Goal: Information Seeking & Learning: Find specific fact

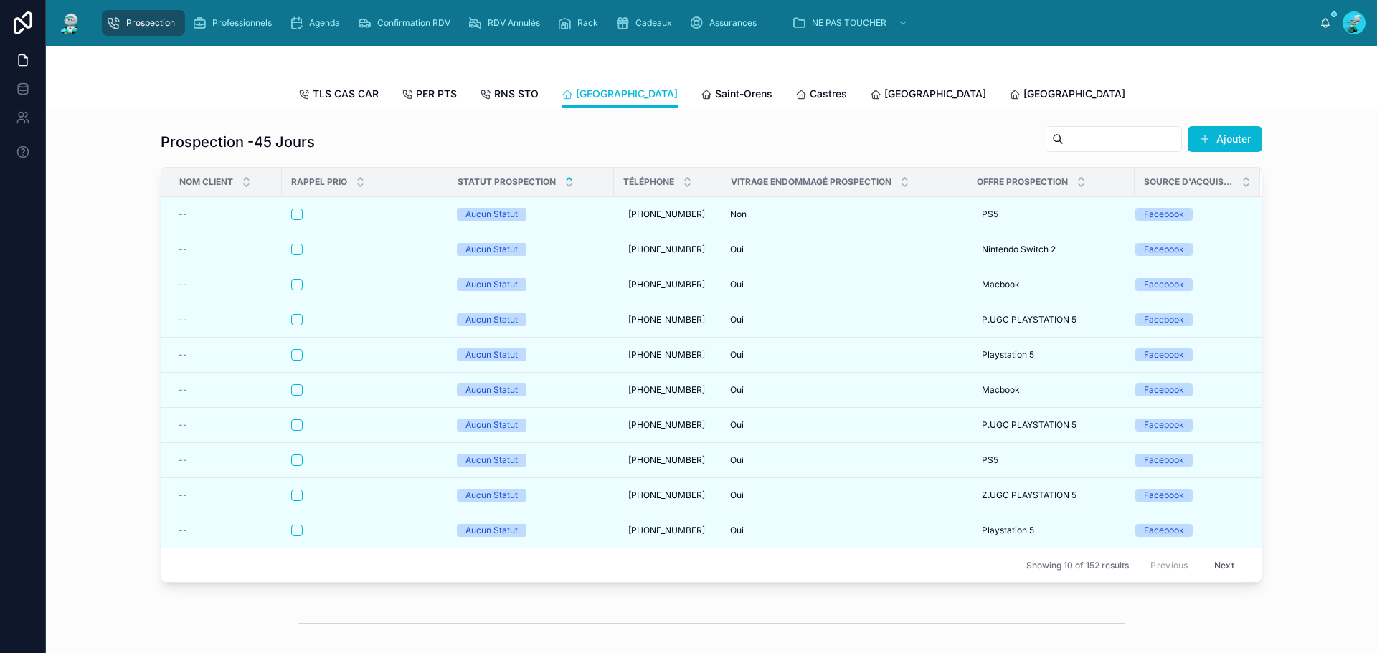
click at [1222, 570] on button "Next" at bounding box center [1224, 565] width 40 height 22
click at [1211, 569] on button "Next" at bounding box center [1224, 565] width 40 height 22
click at [1213, 573] on button "Next" at bounding box center [1224, 565] width 40 height 22
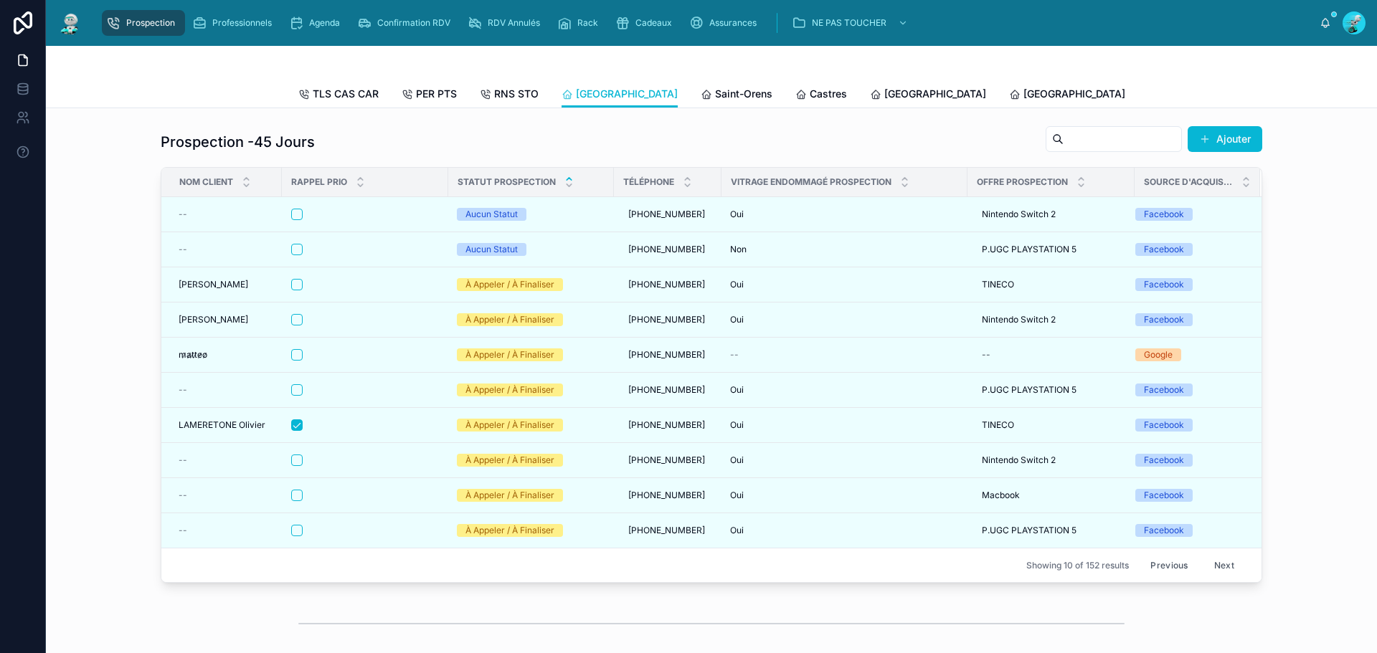
click at [1172, 577] on button "Previous" at bounding box center [1168, 565] width 57 height 22
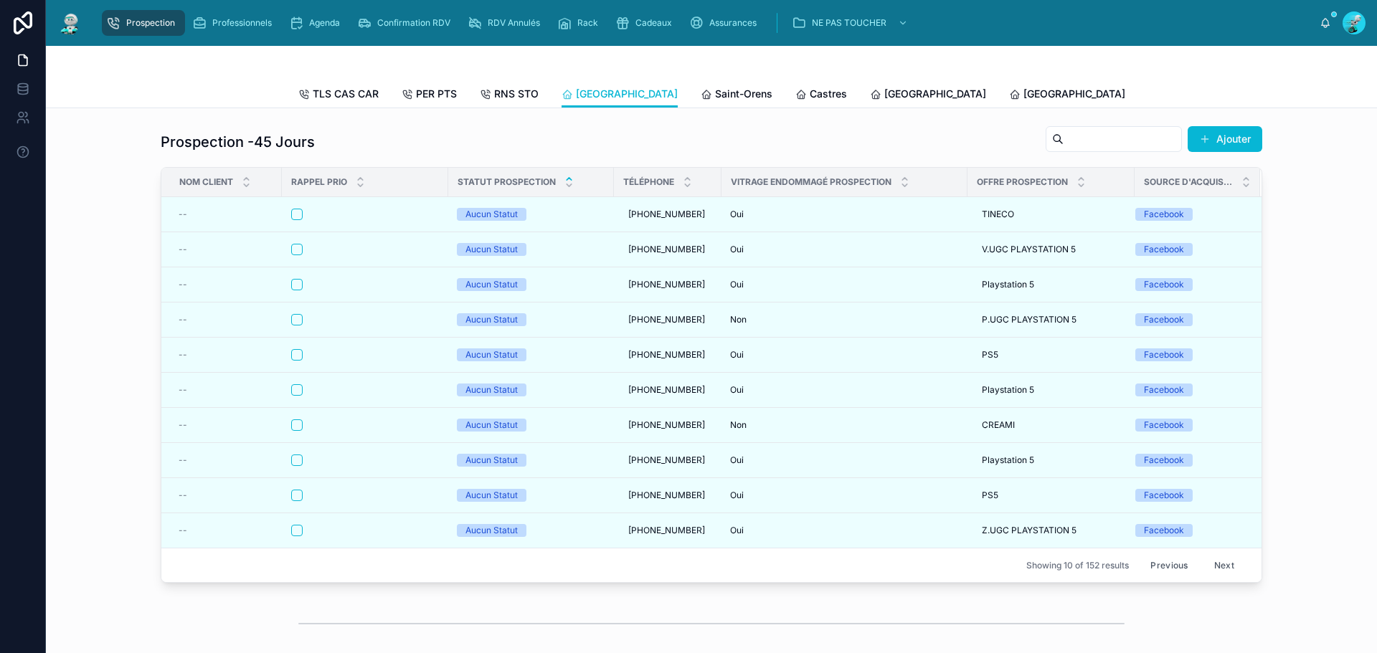
click at [1172, 577] on button "Previous" at bounding box center [1168, 565] width 57 height 22
click at [1171, 577] on button "Previous" at bounding box center [1168, 565] width 57 height 22
click at [1171, 577] on div "Previous Next" at bounding box center [1192, 565] width 104 height 22
click at [715, 99] on span "Saint-Orens" at bounding box center [743, 94] width 57 height 14
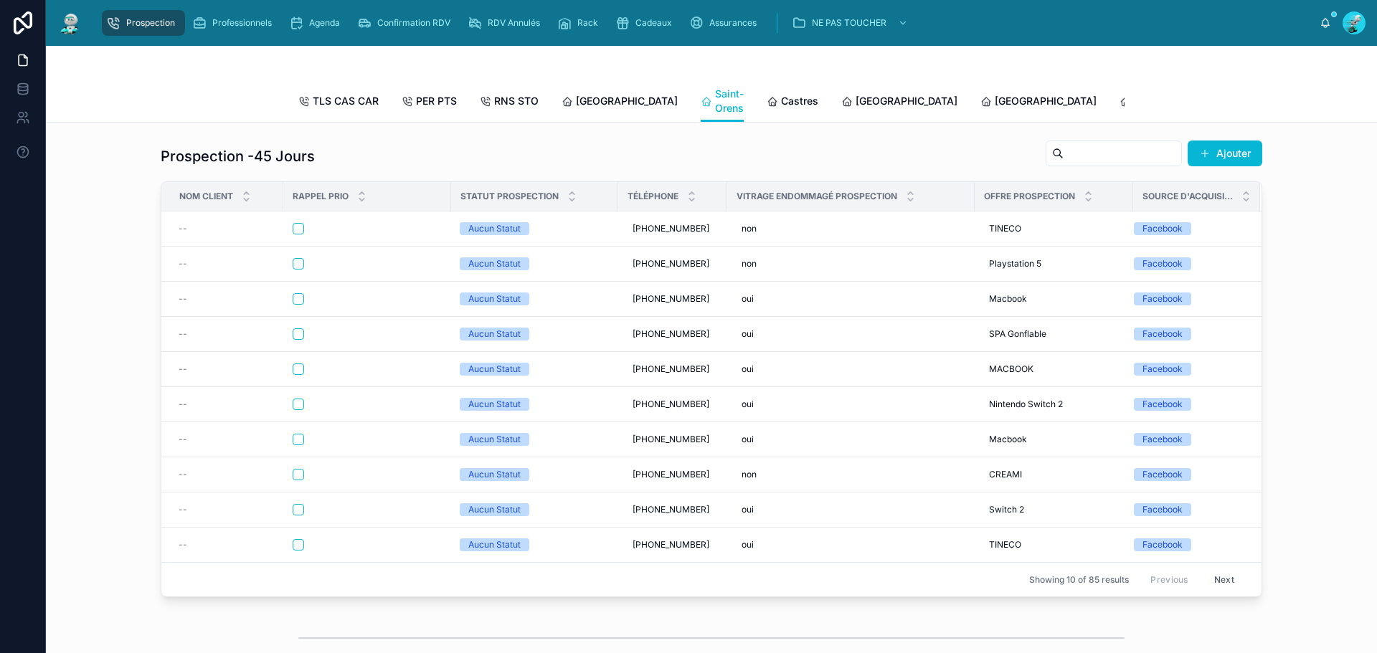
click at [1224, 590] on button "Next" at bounding box center [1224, 580] width 40 height 22
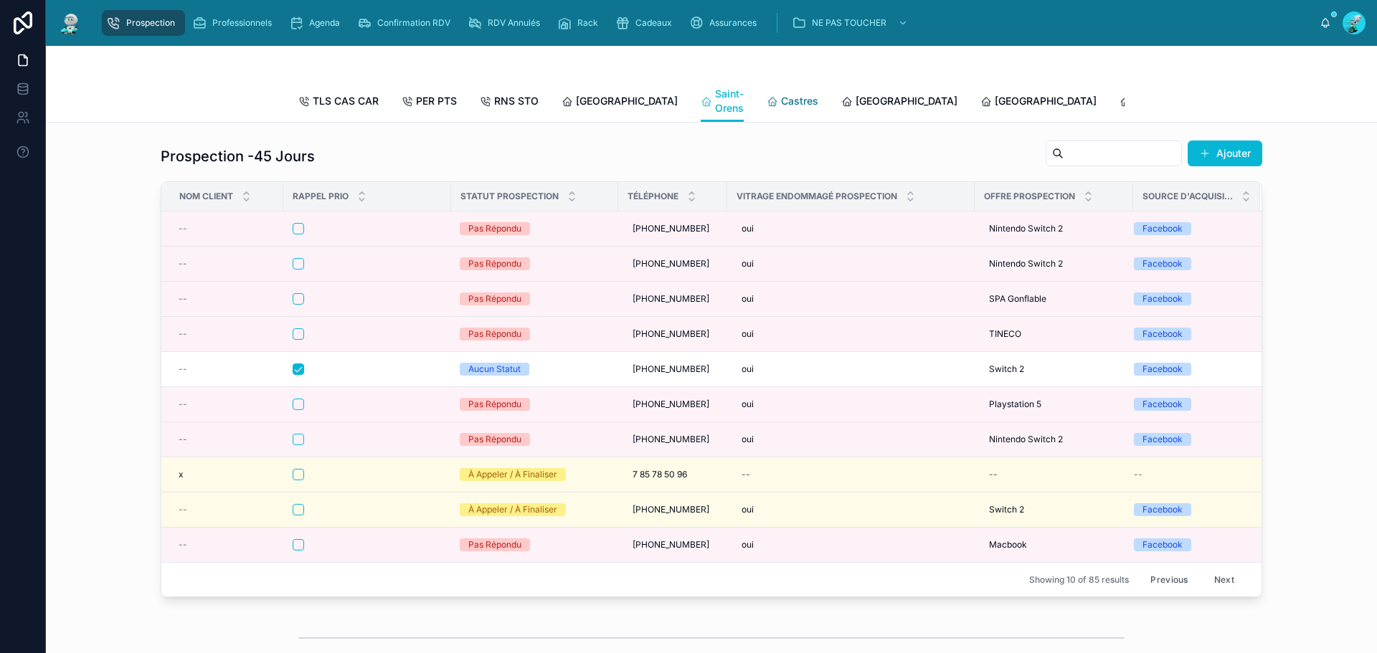
click at [767, 104] on div "Castres" at bounding box center [793, 101] width 52 height 14
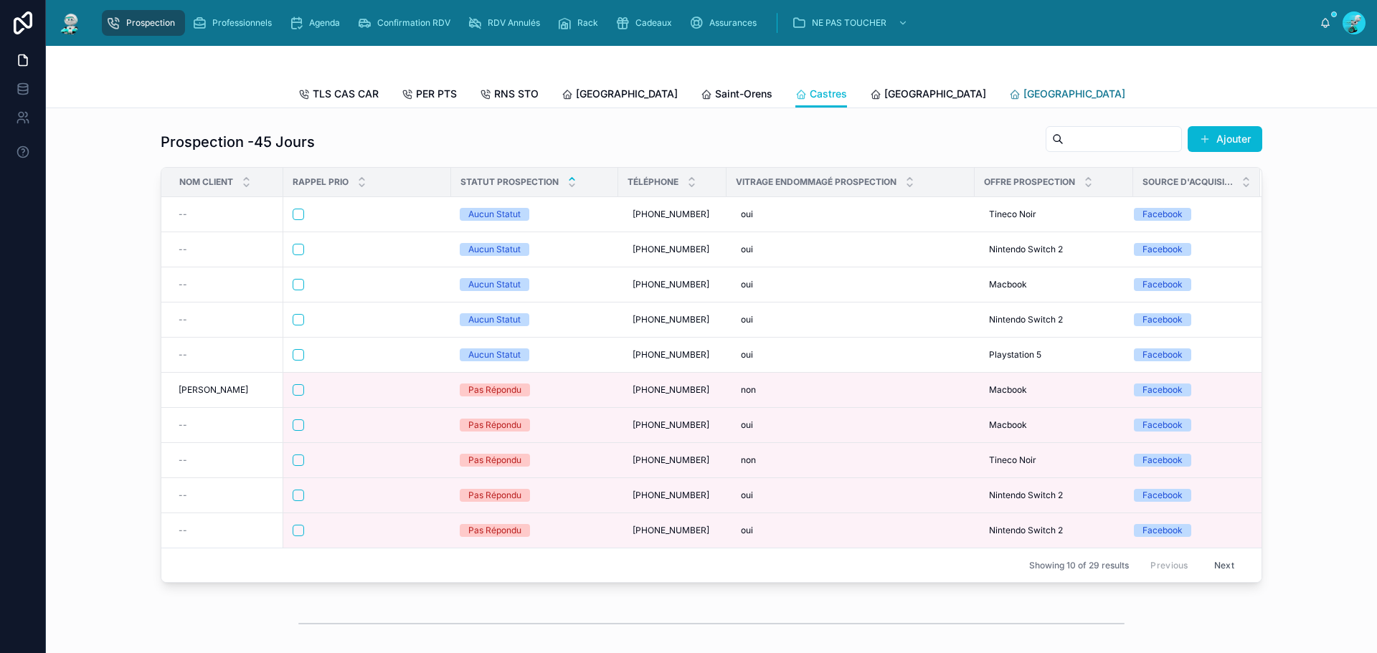
click at [1009, 95] on icon at bounding box center [1014, 94] width 11 height 11
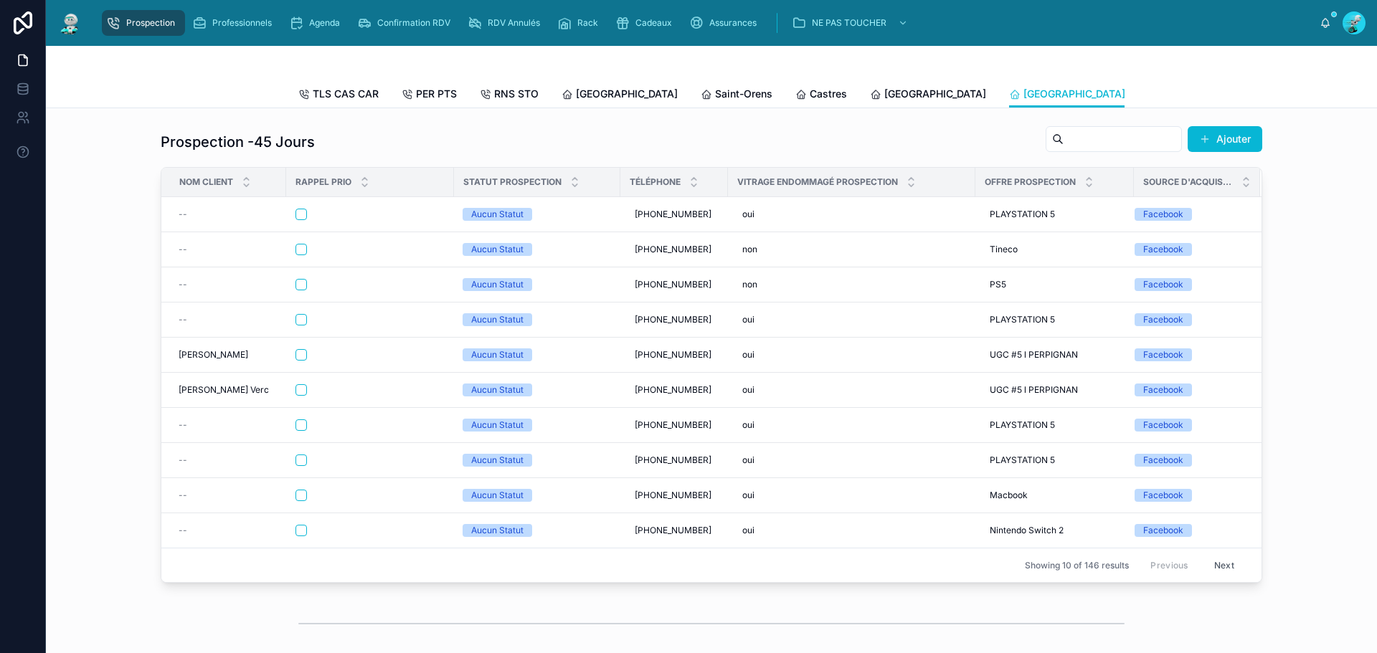
click at [1207, 577] on button "Next" at bounding box center [1224, 565] width 40 height 22
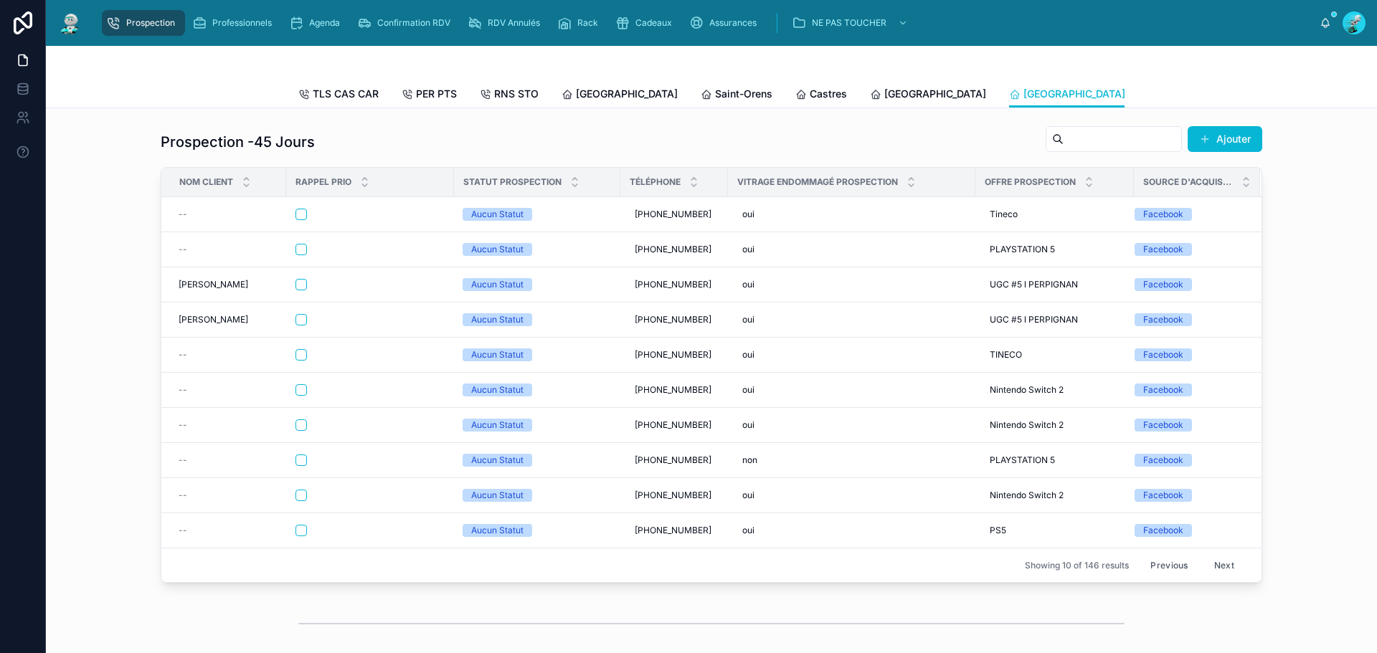
click at [1223, 577] on button "Next" at bounding box center [1224, 565] width 40 height 22
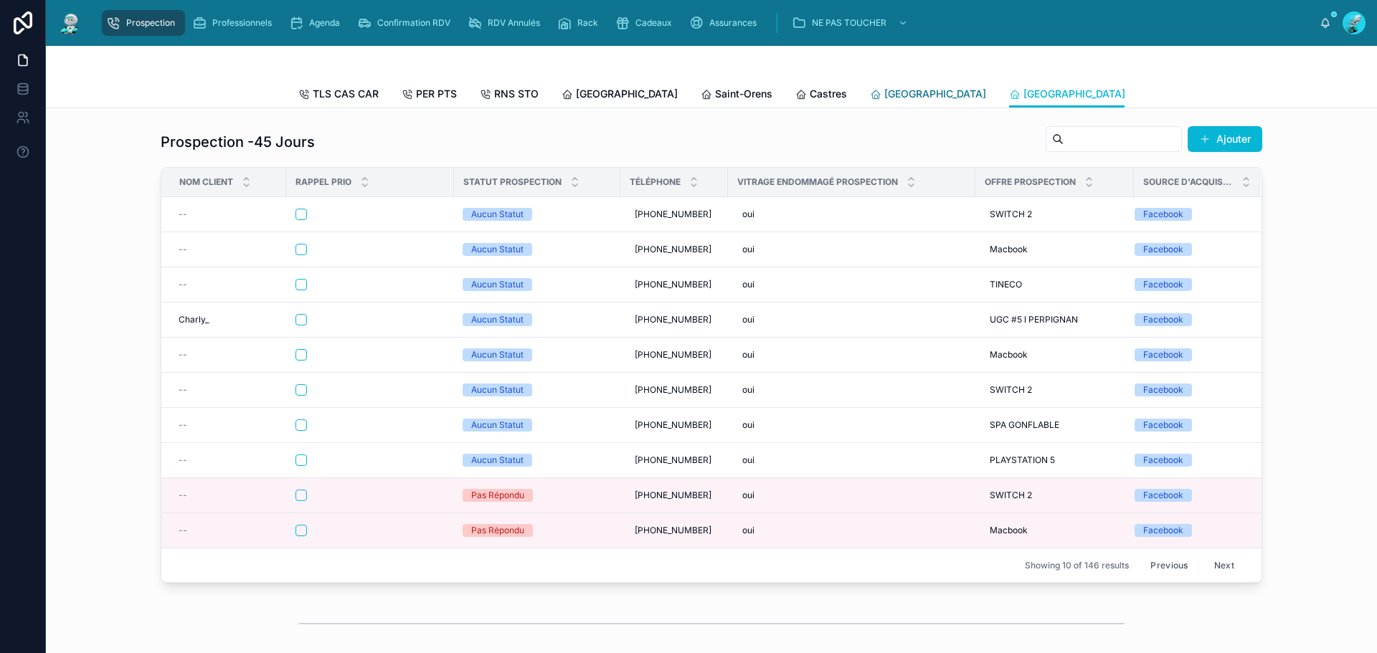
click at [884, 98] on span "[GEOGRAPHIC_DATA]" at bounding box center [935, 94] width 102 height 14
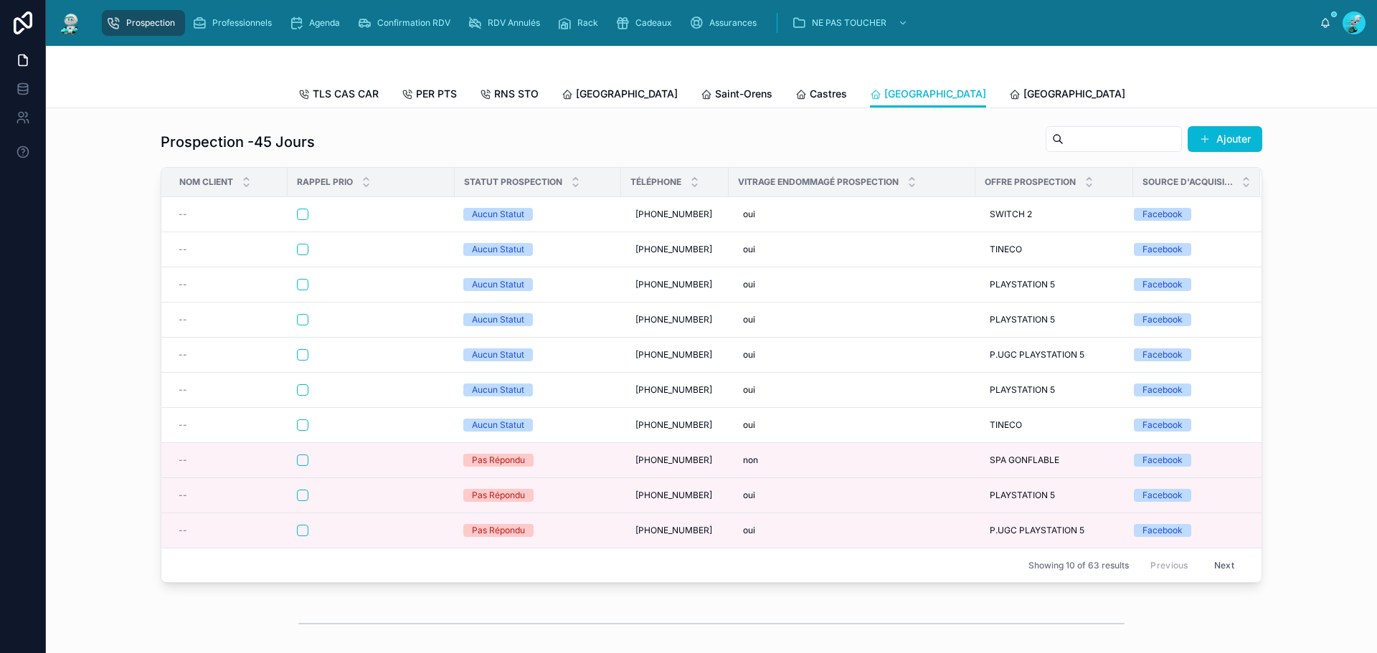
click at [1148, 96] on icon at bounding box center [1153, 94] width 11 height 11
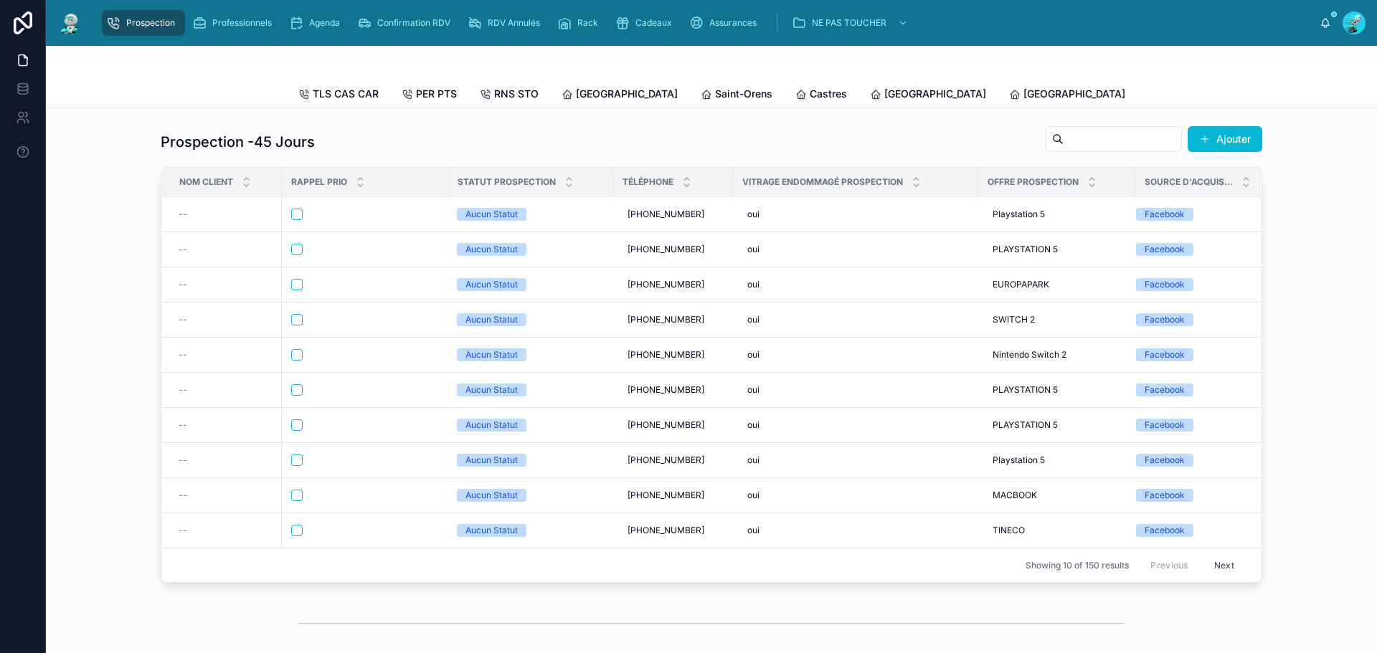
click at [1219, 577] on button "Next" at bounding box center [1224, 565] width 40 height 22
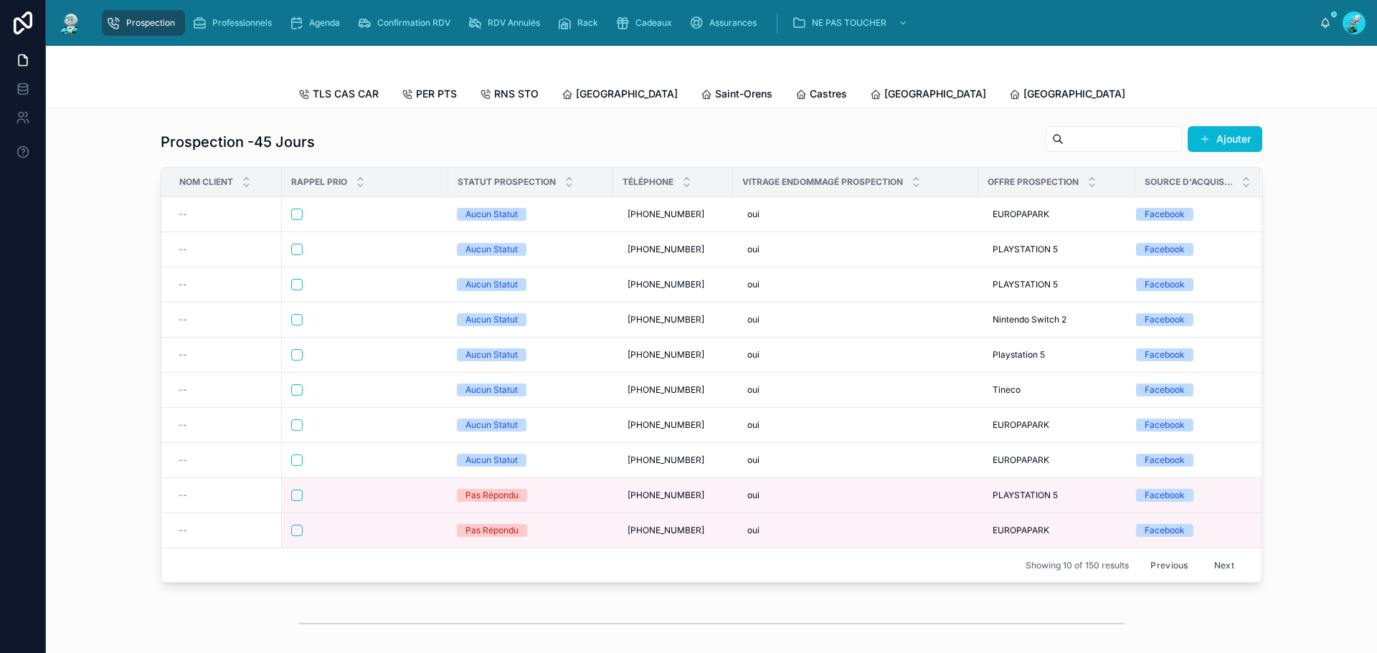
click at [1169, 572] on button "Previous" at bounding box center [1168, 565] width 57 height 22
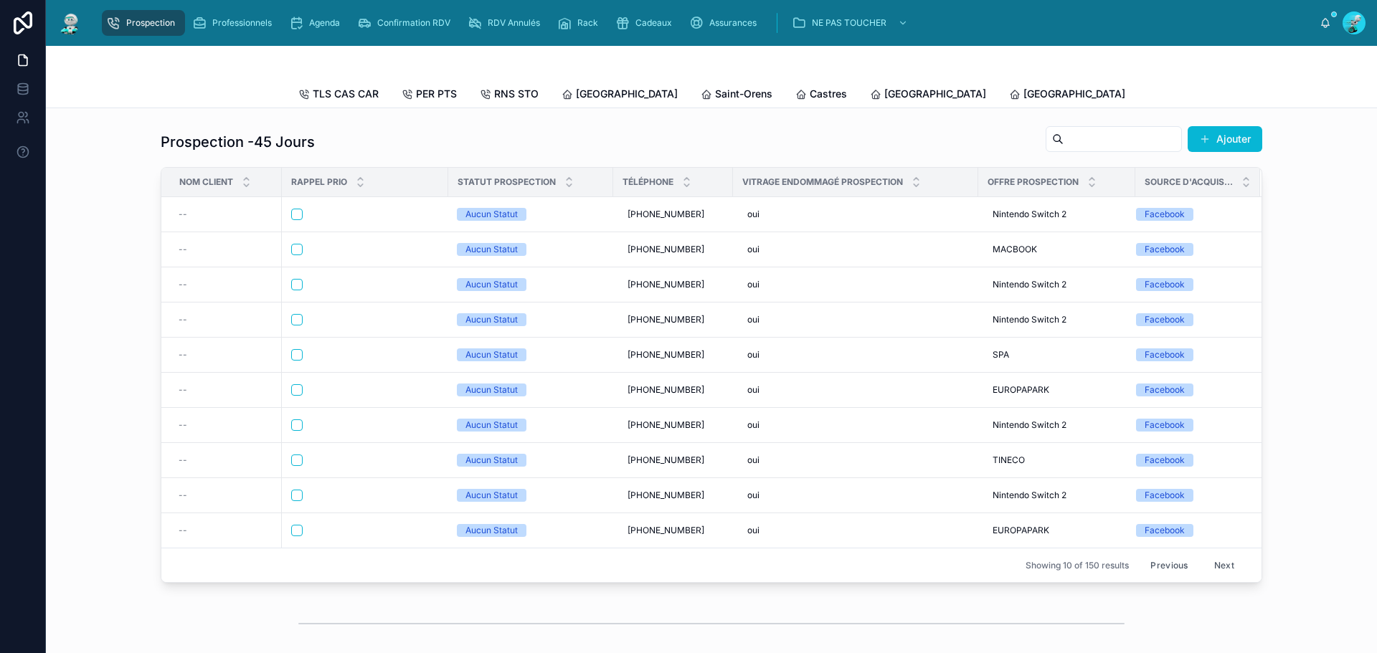
click at [1168, 572] on button "Previous" at bounding box center [1168, 565] width 57 height 22
click at [1288, 97] on icon at bounding box center [1293, 94] width 11 height 11
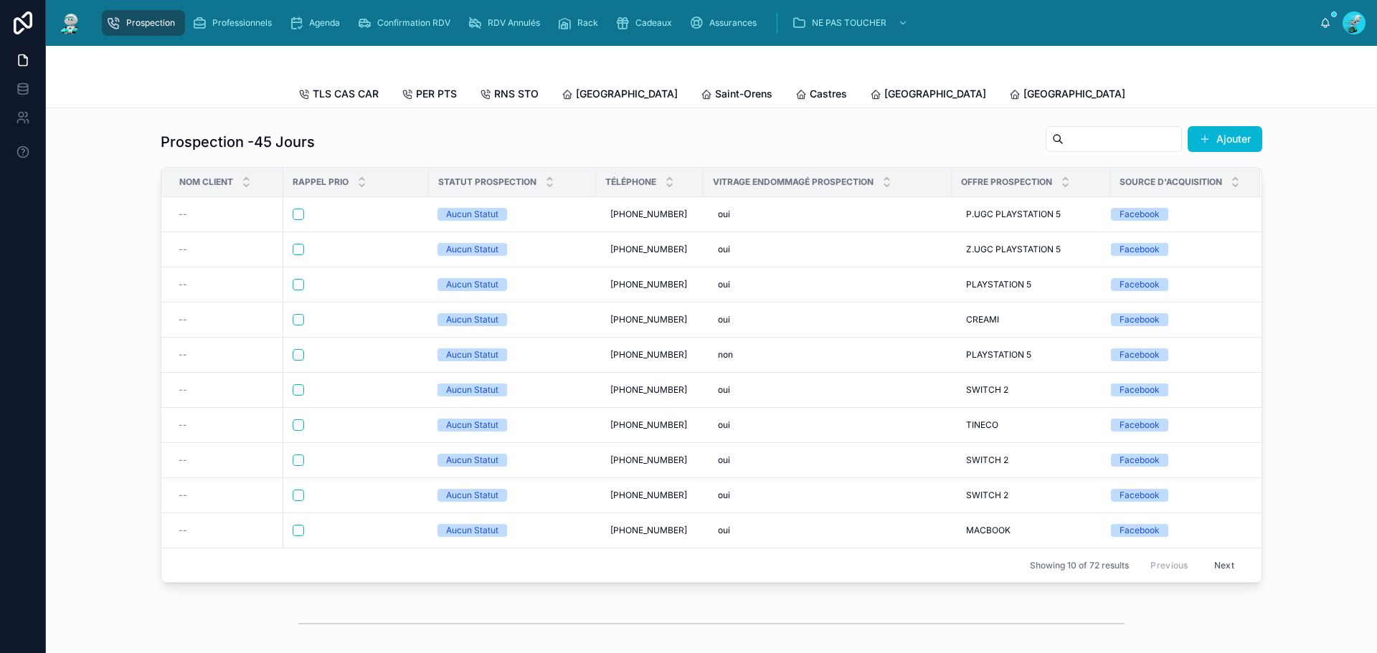
click at [1219, 575] on button "Next" at bounding box center [1224, 565] width 40 height 22
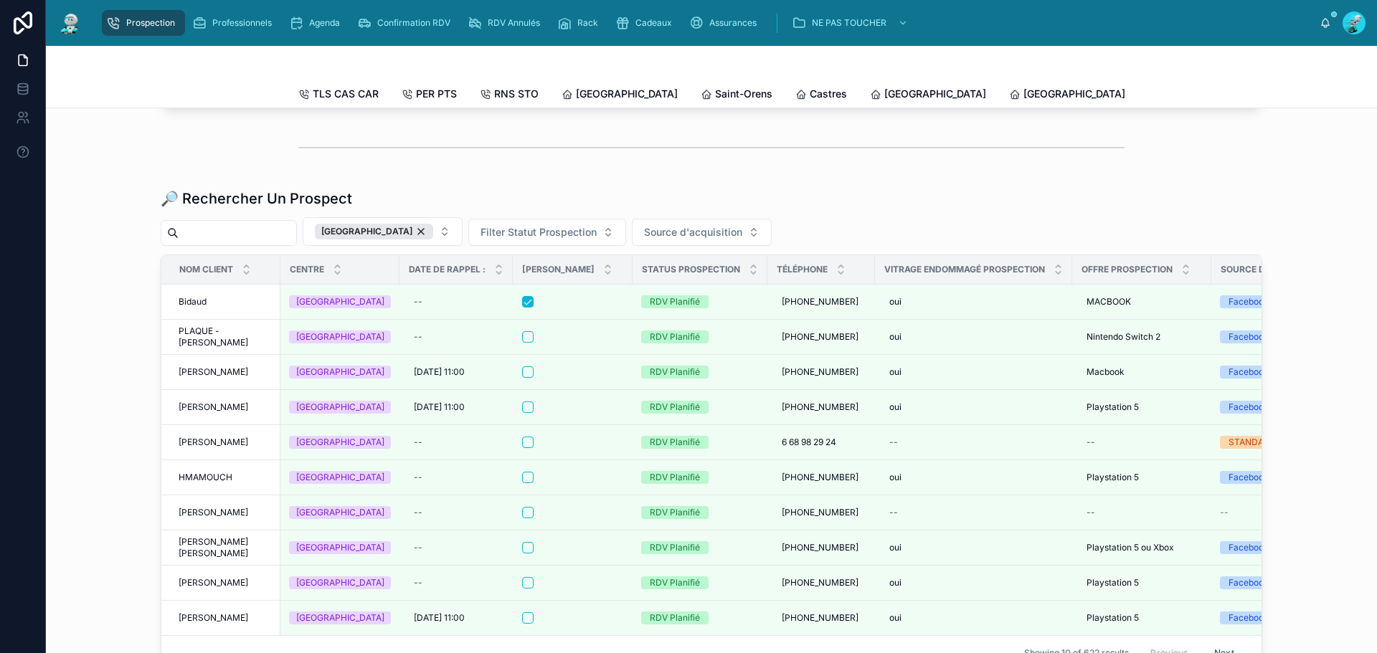
scroll to position [1447, 0]
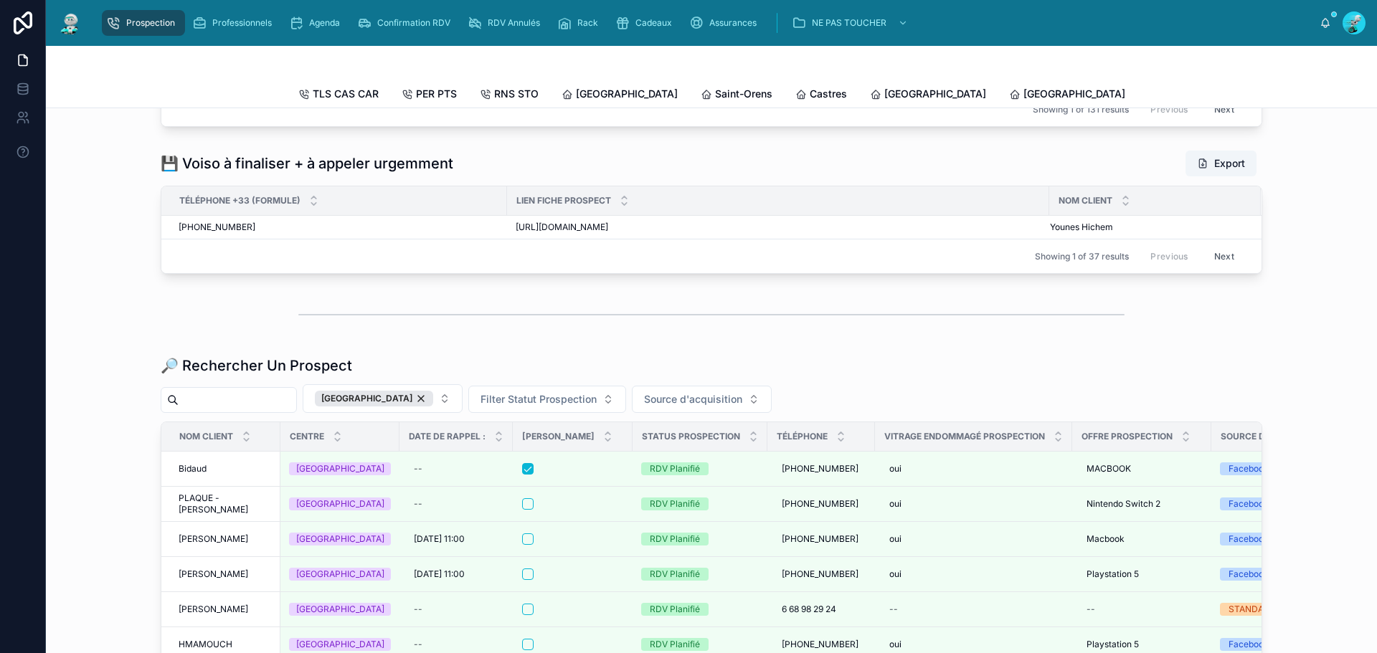
drag, startPoint x: 405, startPoint y: 443, endPoint x: 268, endPoint y: 438, distance: 136.4
click at [405, 407] on div "[GEOGRAPHIC_DATA]" at bounding box center [374, 399] width 118 height 16
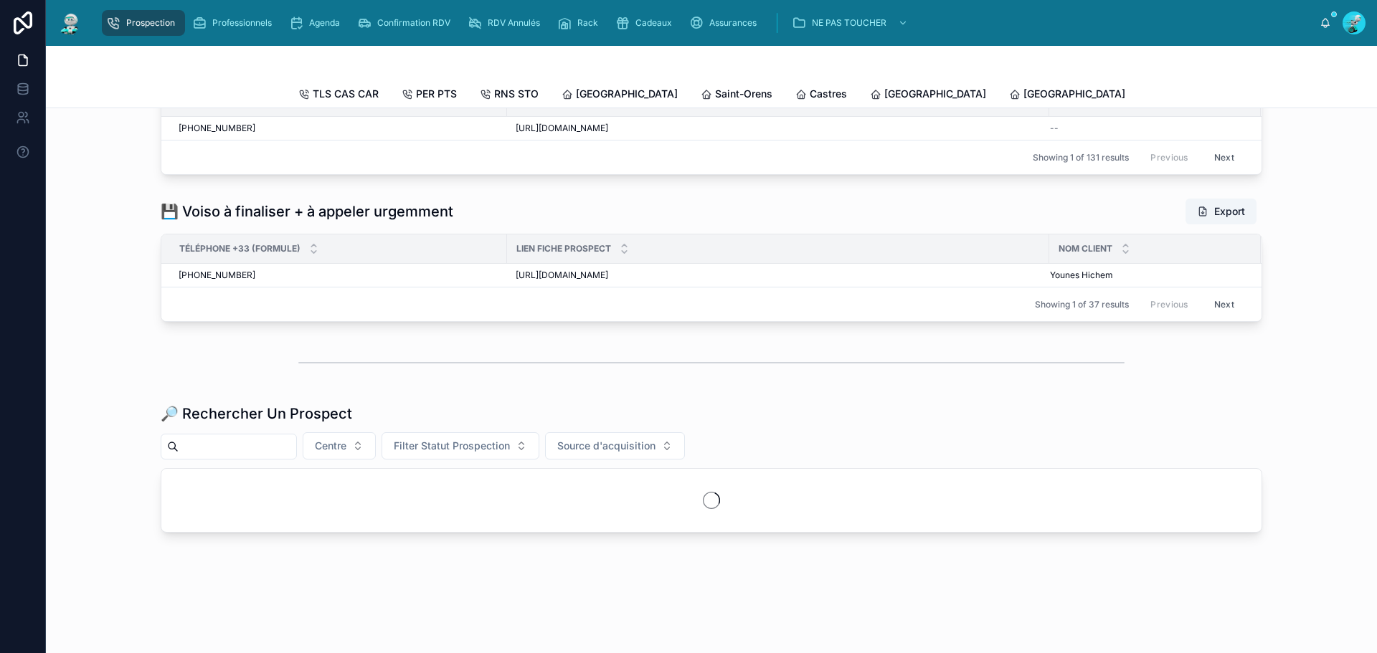
scroll to position [1442, 0]
click at [268, 438] on input "text" at bounding box center [238, 447] width 118 height 20
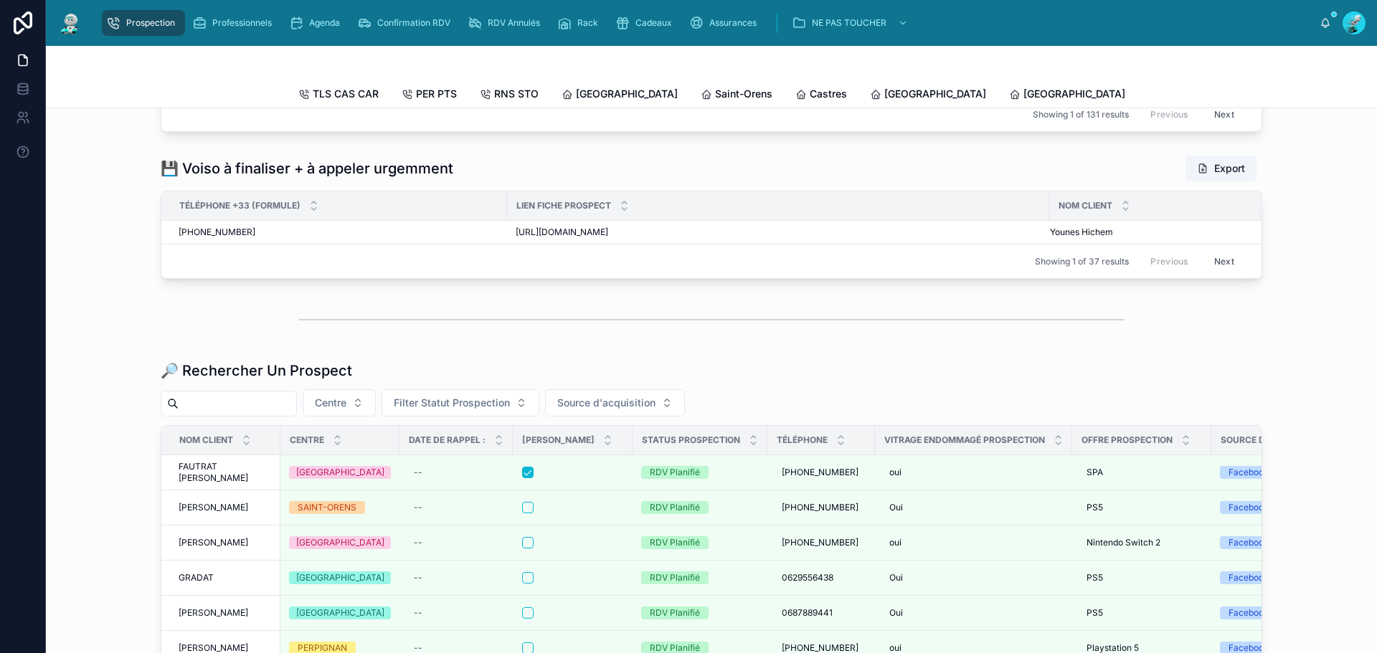
paste input "**********"
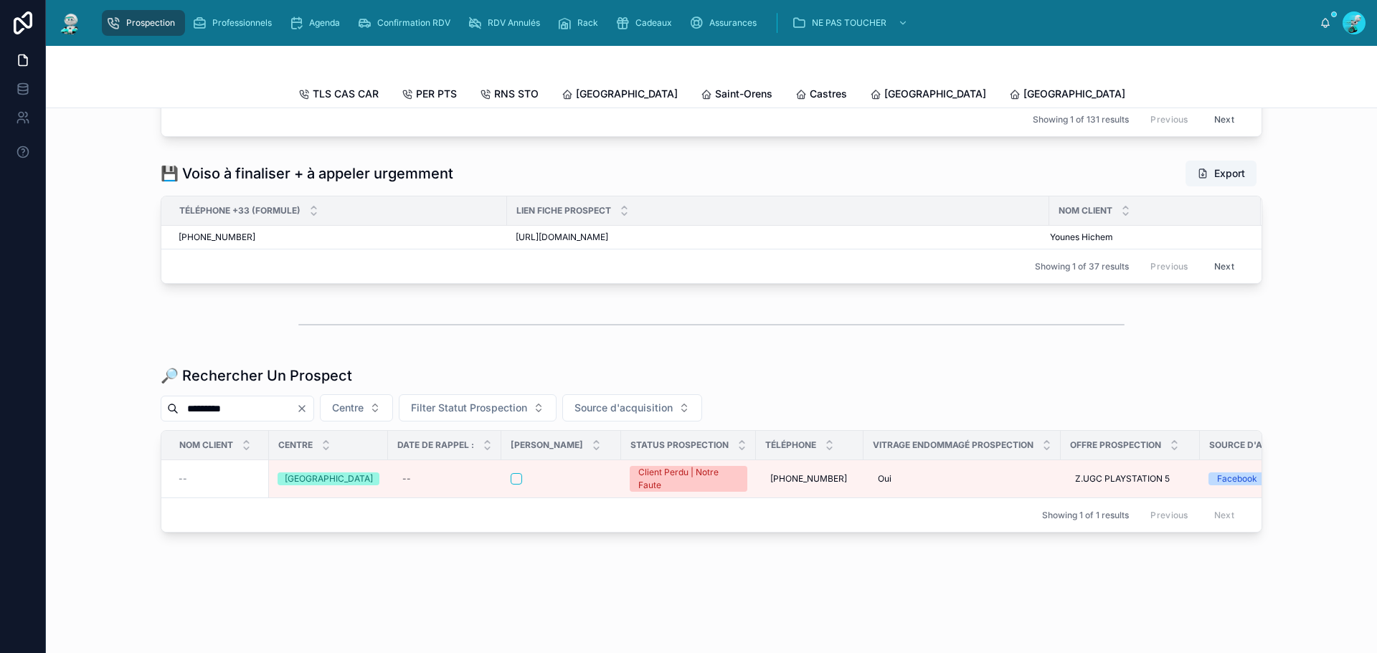
drag, startPoint x: 256, startPoint y: 440, endPoint x: 0, endPoint y: 414, distance: 257.4
click at [0, 414] on div "Prospection Professionnels Agenda Confirmation RDV RDV Annulés Rack Cadeaux Ass…" at bounding box center [688, 326] width 1377 height 653
paste input "****"
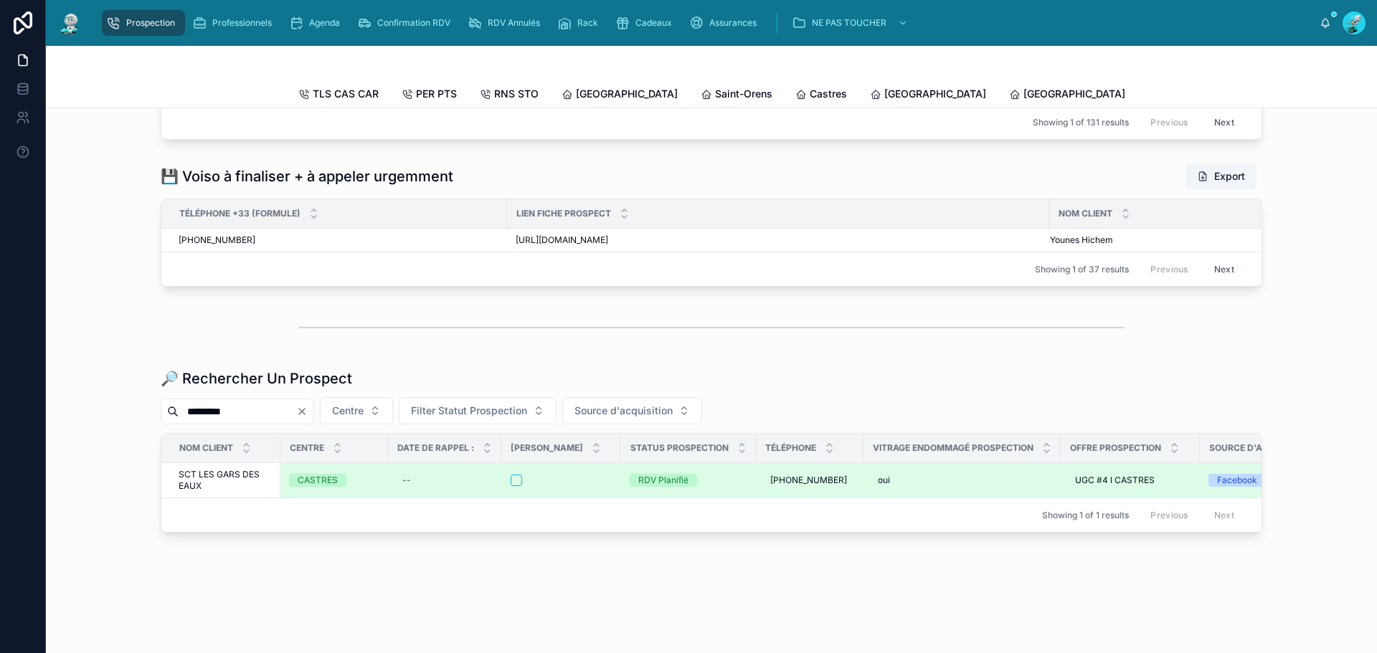
drag, startPoint x: 326, startPoint y: 516, endPoint x: 312, endPoint y: 520, distance: 14.1
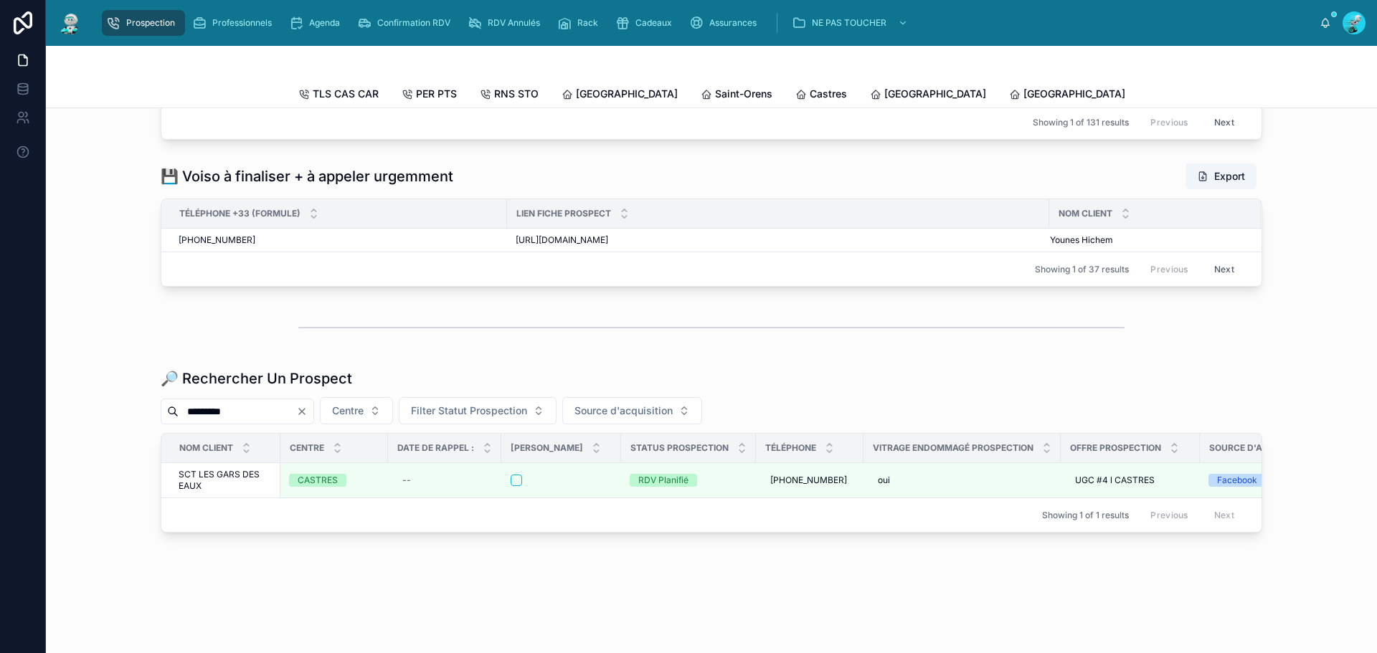
drag, startPoint x: 252, startPoint y: 449, endPoint x: 0, endPoint y: 449, distance: 251.8
click at [0, 449] on div "Prospection Professionnels Agenda Confirmation RDV RDV Annulés Rack Cadeaux Ass…" at bounding box center [688, 326] width 1377 height 653
paste input "****"
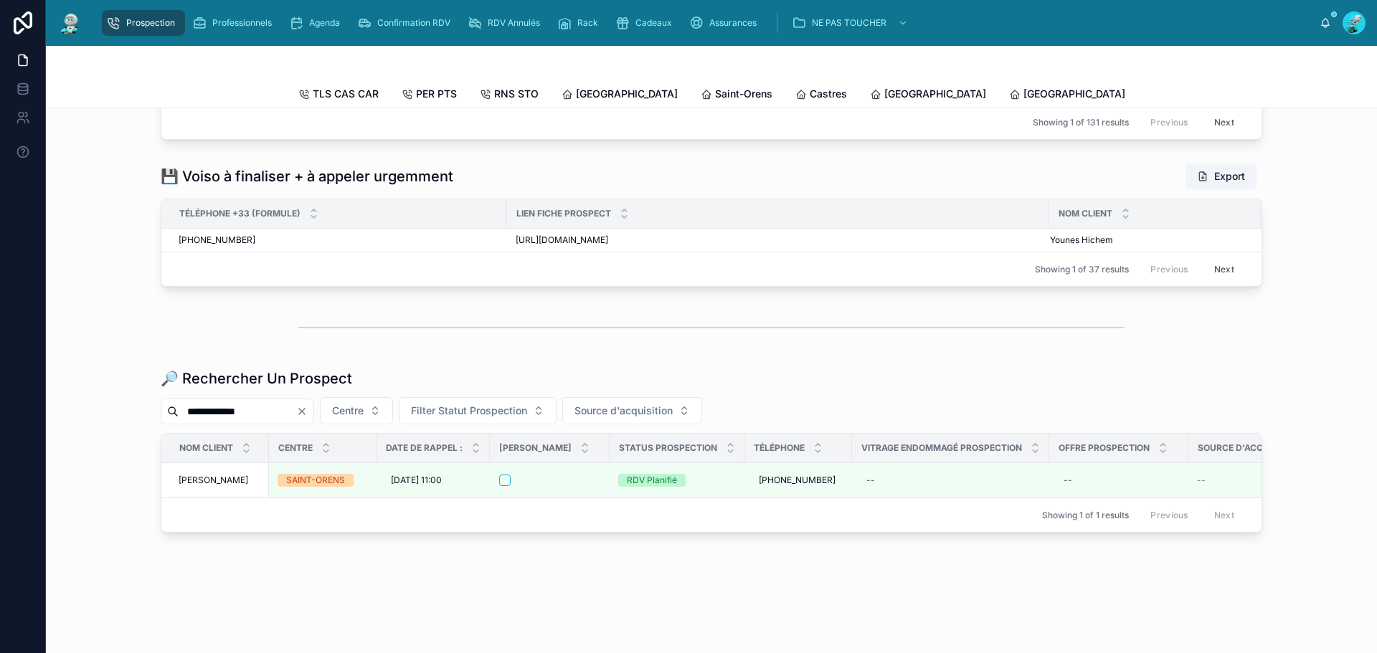
click at [256, 431] on div "**********" at bounding box center [712, 451] width 1102 height 164
drag, startPoint x: 256, startPoint y: 440, endPoint x: 0, endPoint y: 447, distance: 256.2
click at [0, 442] on div "Prospection Professionnels Agenda Confirmation RDV RDV Annulés Rack Cadeaux Ass…" at bounding box center [688, 326] width 1377 height 653
paste input "text"
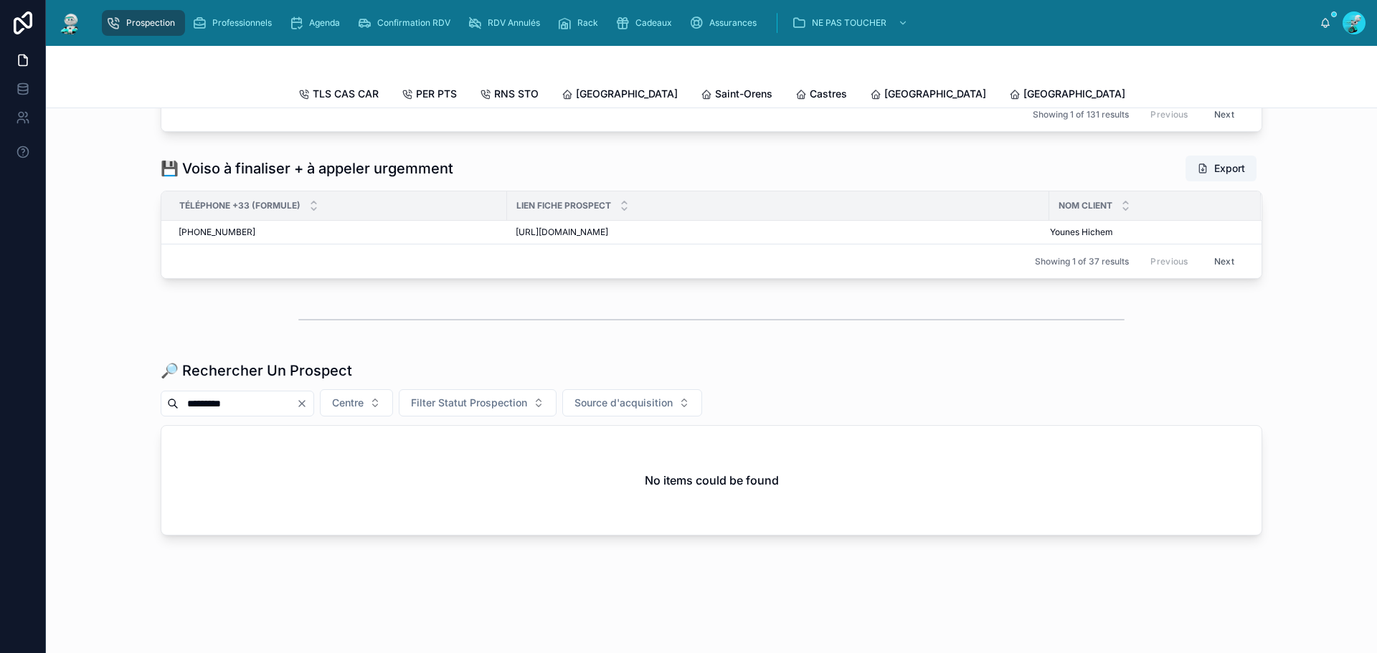
type input "*********"
